Goal: Information Seeking & Learning: Learn about a topic

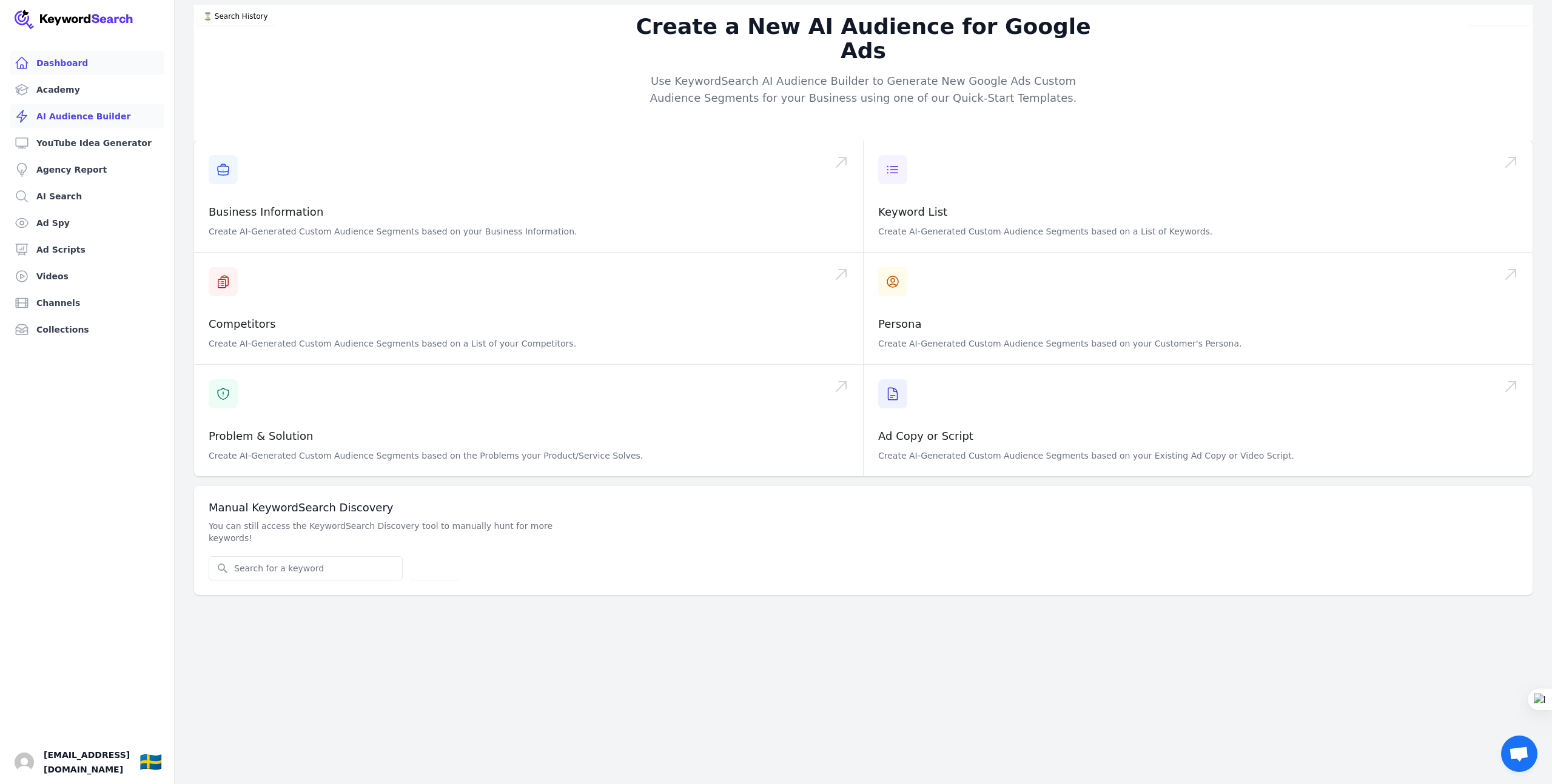
click at [73, 62] on link "Dashboard" at bounding box center [86, 63] width 154 height 24
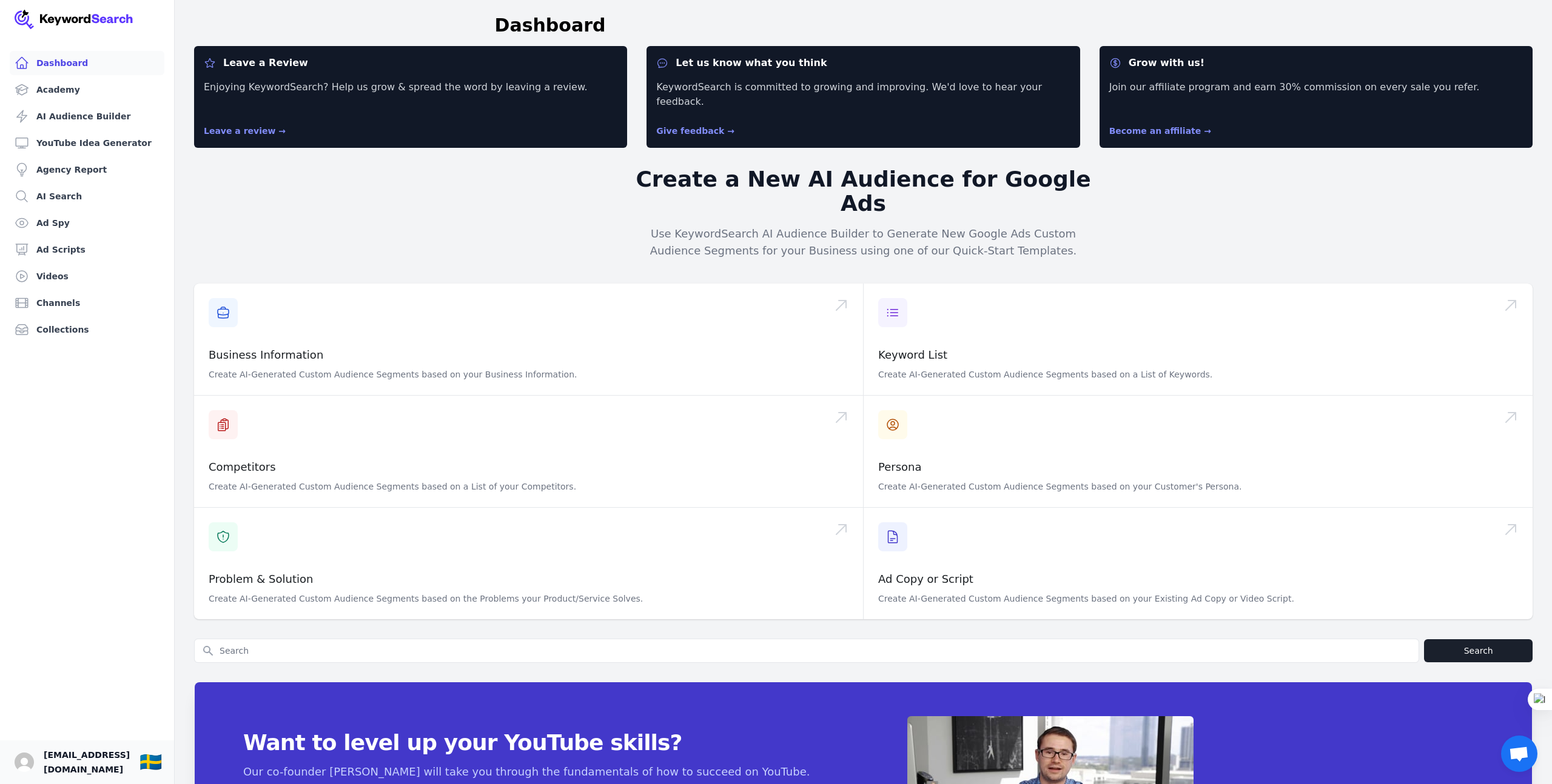
click at [81, 763] on span "[EMAIL_ADDRESS][DOMAIN_NAME]" at bounding box center [86, 762] width 86 height 29
click at [45, 85] on link "Academy" at bounding box center [86, 90] width 154 height 24
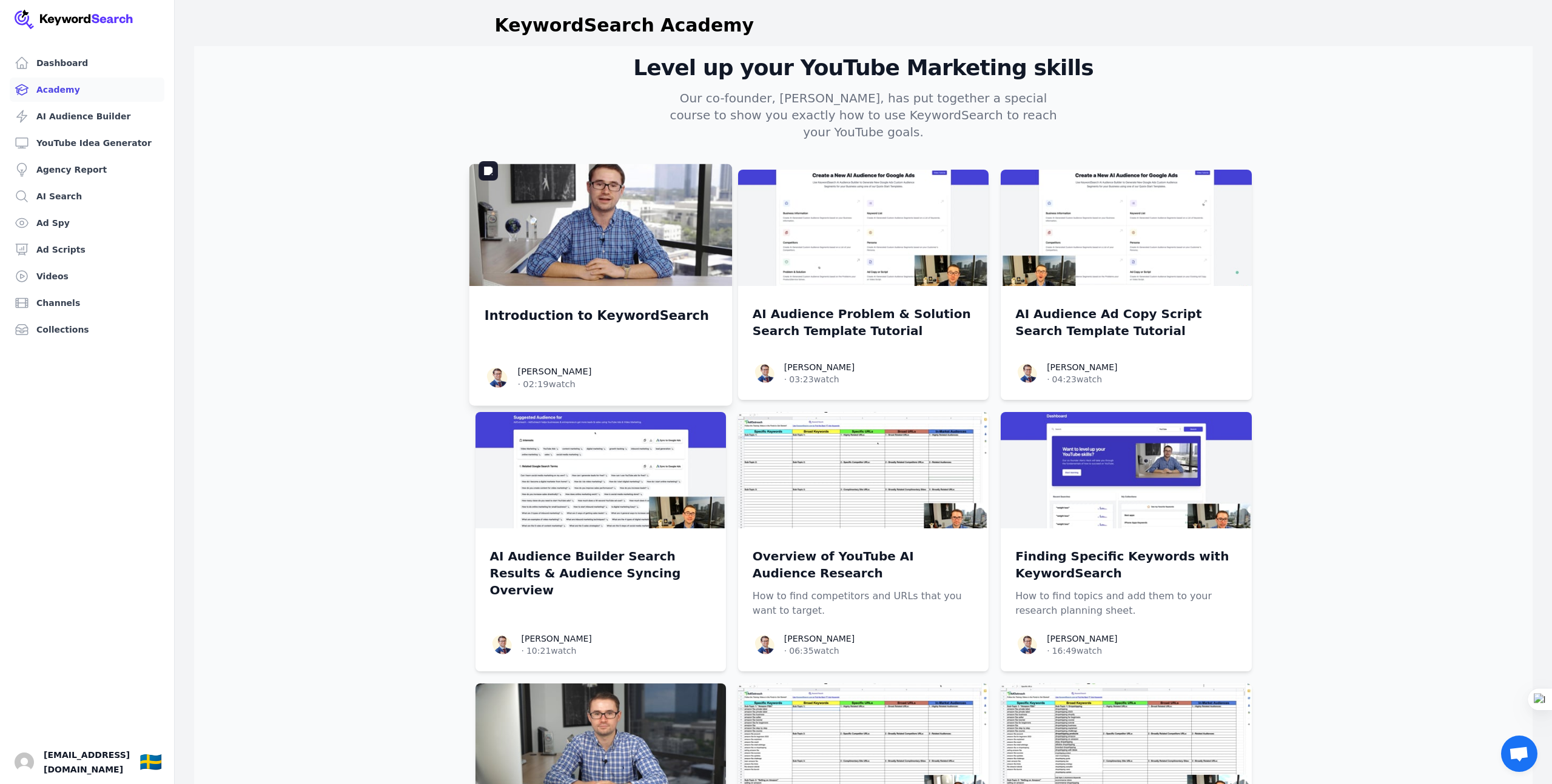
click at [622, 221] on img at bounding box center [600, 226] width 264 height 122
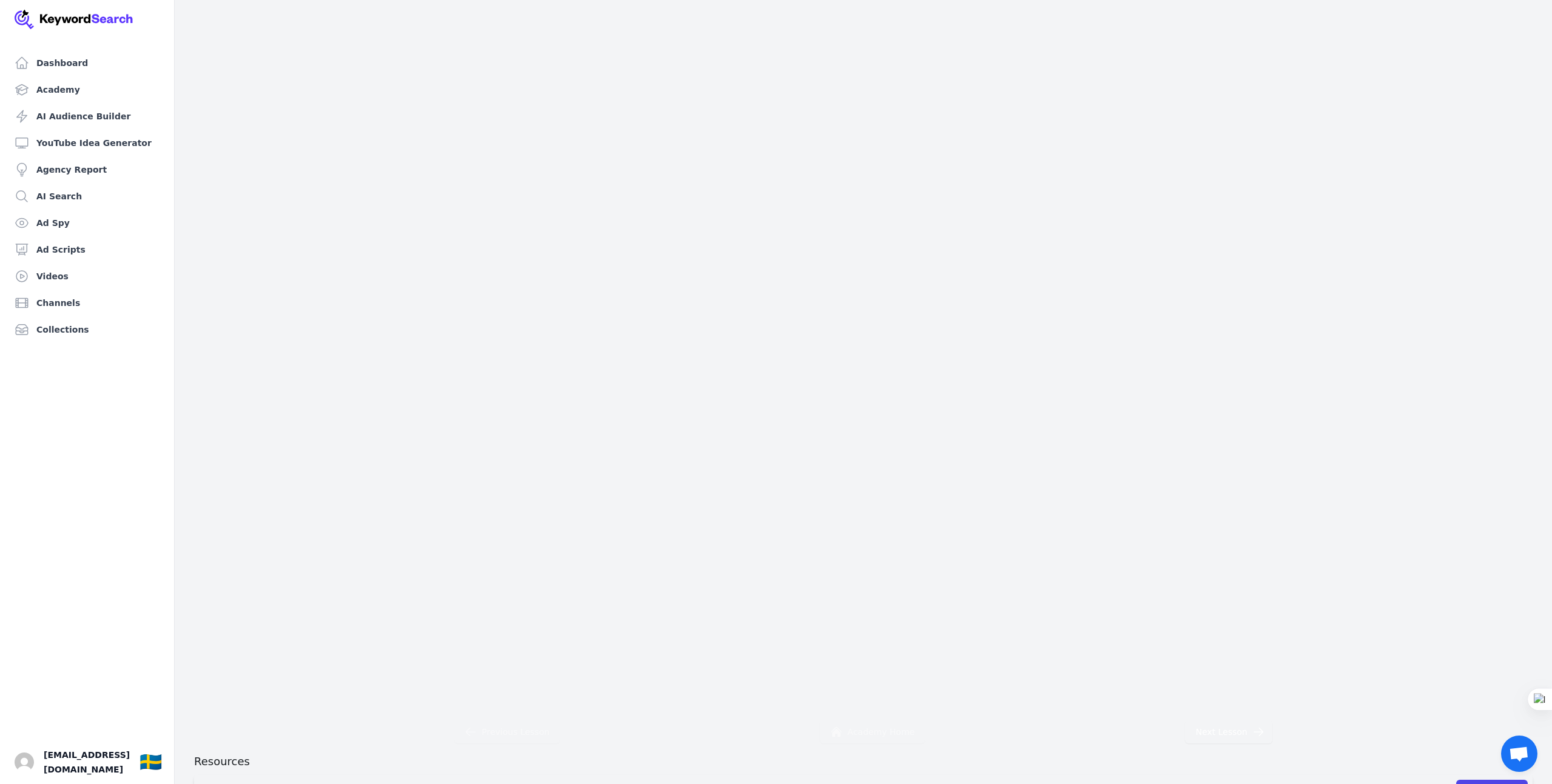
scroll to position [128, 0]
click at [1483, 747] on link "Download" at bounding box center [1491, 750] width 71 height 20
click at [66, 89] on link "Academy" at bounding box center [86, 90] width 154 height 24
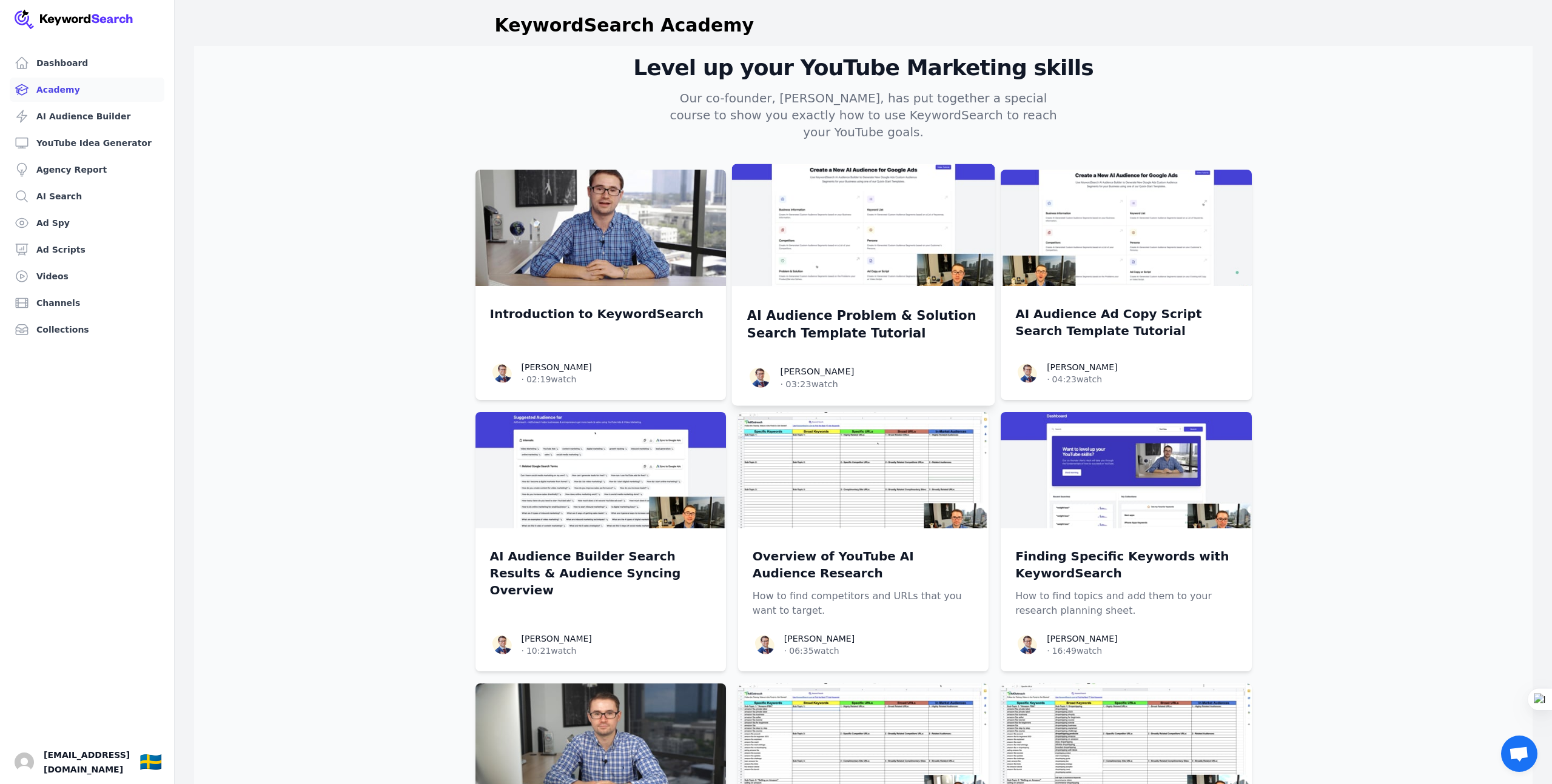
click at [855, 315] on p "AI Audience Problem & Solution Search Template Tutorial" at bounding box center [864, 325] width 233 height 36
